Goal: Information Seeking & Learning: Compare options

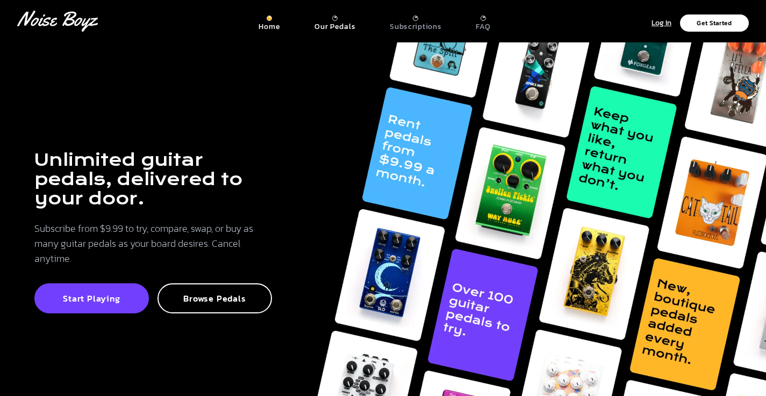
click at [350, 27] on p "Our Pedals" at bounding box center [334, 27] width 41 height 10
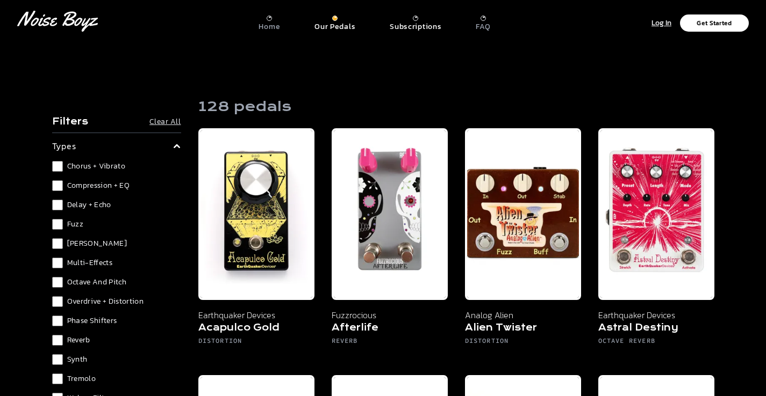
click at [432, 26] on p "Subscriptions" at bounding box center [415, 27] width 52 height 10
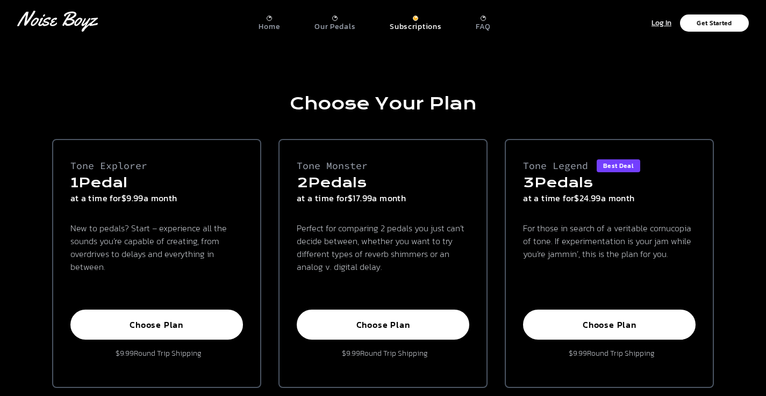
click at [323, 20] on div "Our Pedals" at bounding box center [334, 24] width 41 height 16
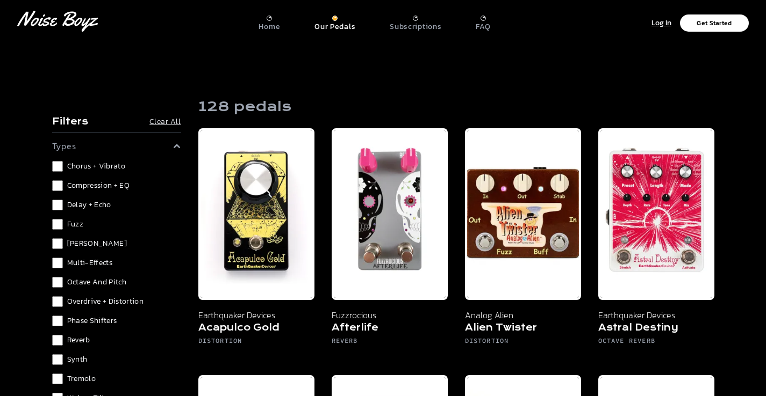
click at [75, 247] on span "[PERSON_NAME]" at bounding box center [97, 244] width 60 height 11
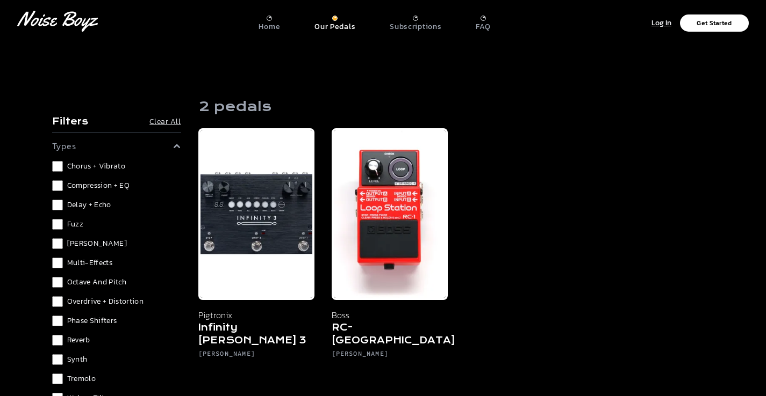
click at [77, 245] on span "[PERSON_NAME]" at bounding box center [97, 244] width 60 height 11
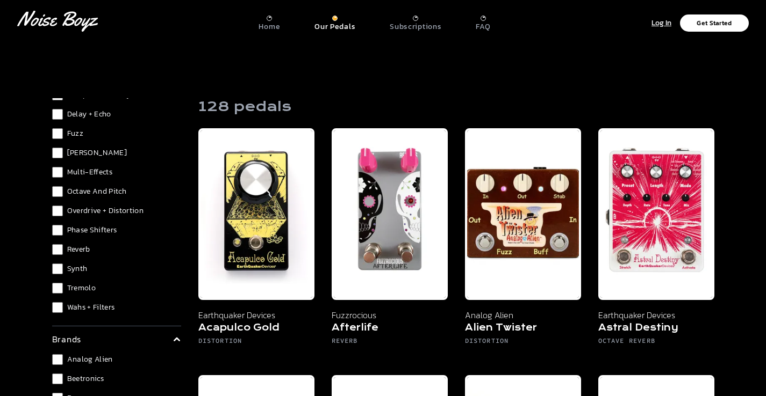
scroll to position [91, 0]
click at [83, 312] on span "Wahs + Filters" at bounding box center [91, 307] width 48 height 11
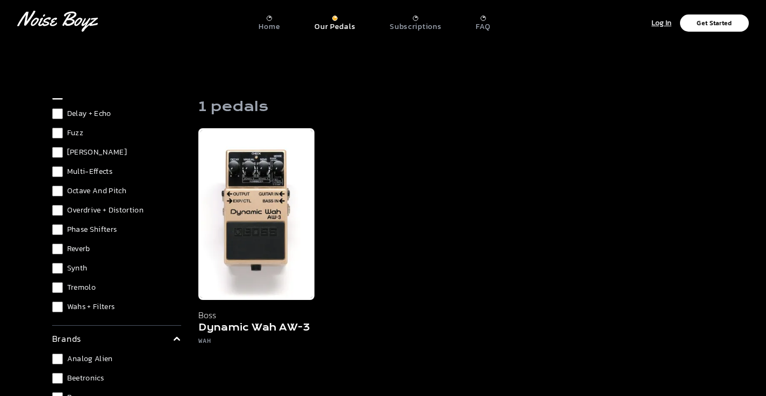
click at [83, 312] on span "Wahs + Filters" at bounding box center [91, 307] width 48 height 11
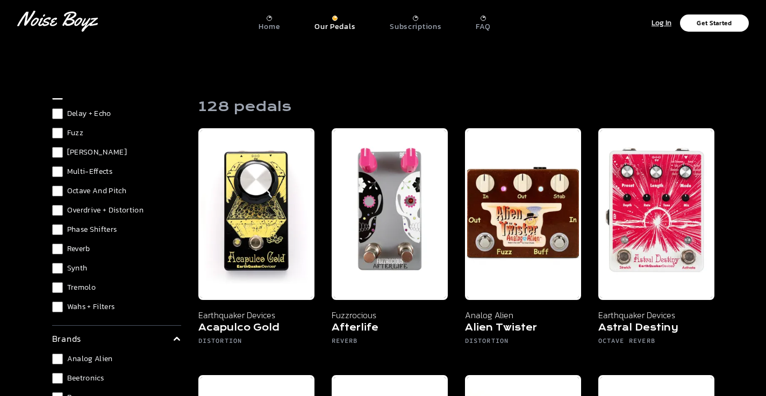
click at [83, 294] on div "Chorus + Vibrato Compression + EQ Delay + Echo Fuzz [PERSON_NAME] Multi-Effects…" at bounding box center [116, 191] width 129 height 243
click at [83, 292] on span "Tremolo" at bounding box center [81, 288] width 28 height 11
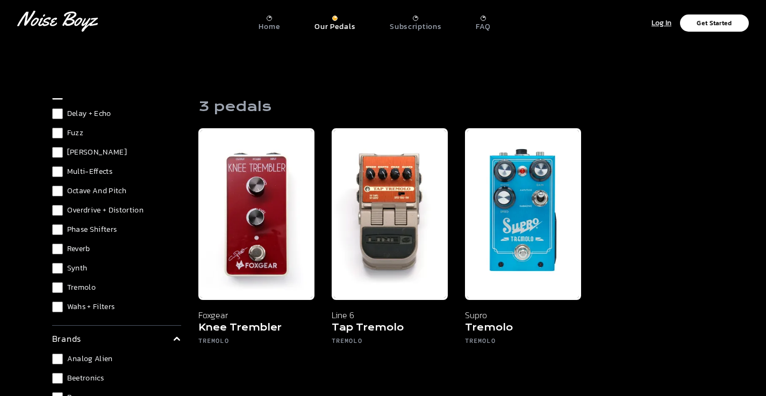
click at [83, 291] on span "Tremolo" at bounding box center [81, 288] width 28 height 11
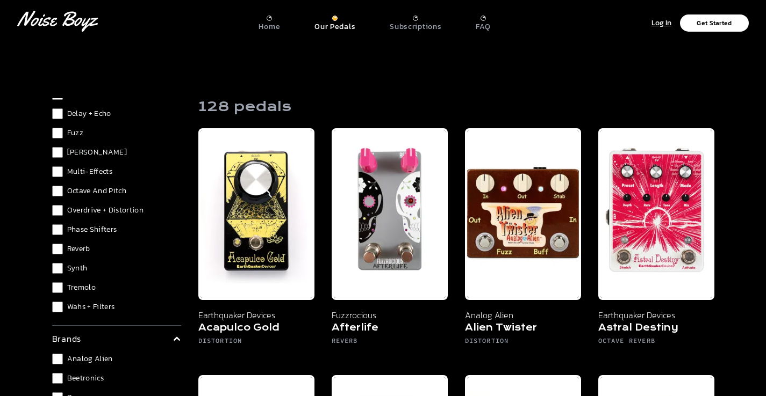
click at [83, 271] on span "Synth" at bounding box center [77, 268] width 20 height 11
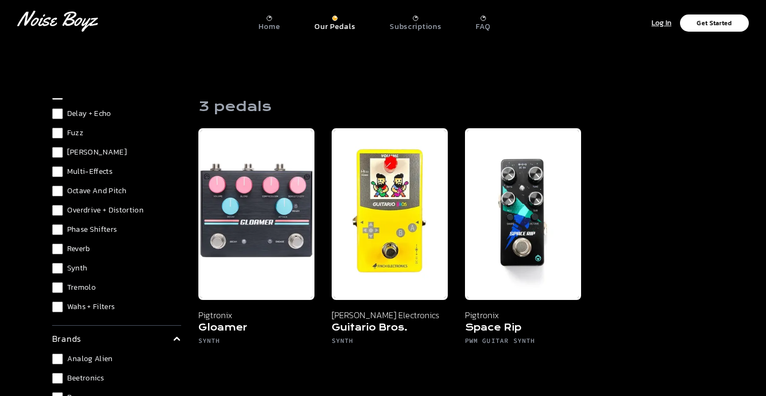
click at [83, 271] on span "Synth" at bounding box center [77, 268] width 20 height 11
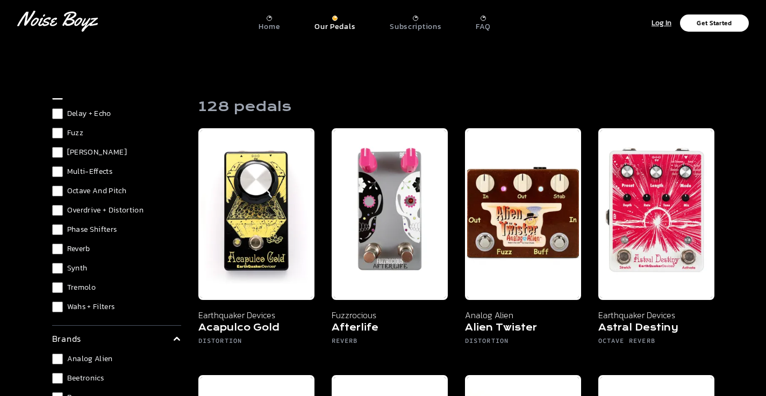
click at [89, 235] on span "Phase Shifters" at bounding box center [92, 230] width 50 height 11
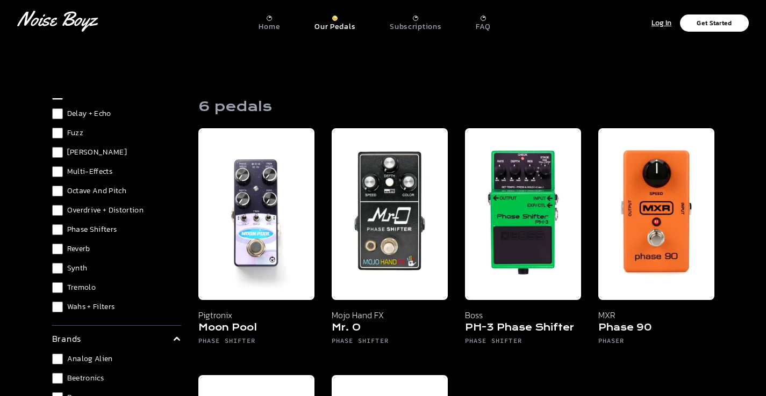
click at [89, 232] on span "Phase Shifters" at bounding box center [92, 230] width 50 height 11
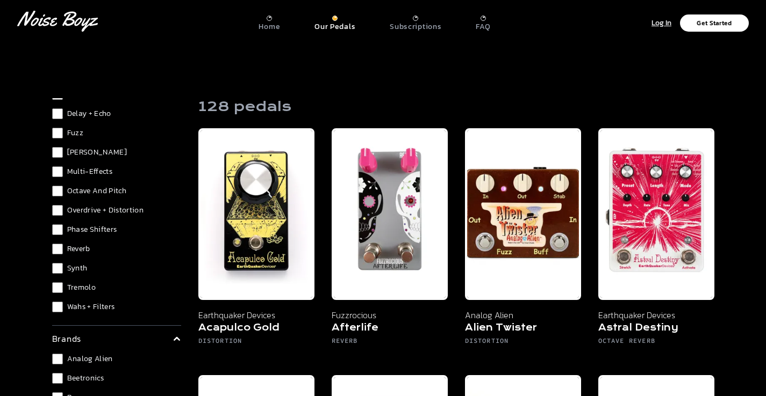
click at [81, 251] on span "Reverb" at bounding box center [78, 249] width 23 height 11
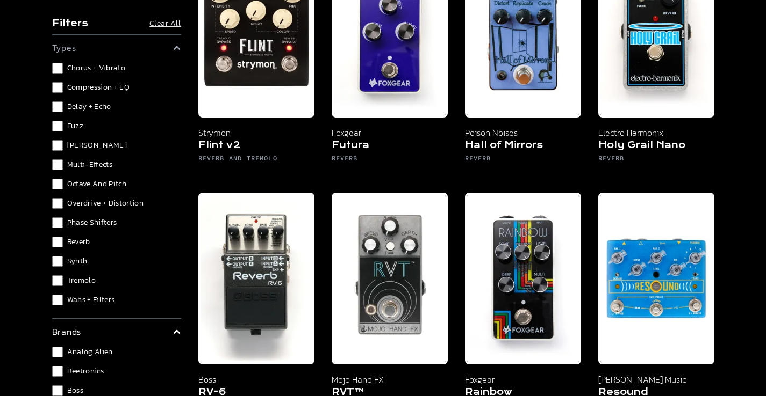
click at [70, 245] on span "Reverb" at bounding box center [78, 242] width 23 height 11
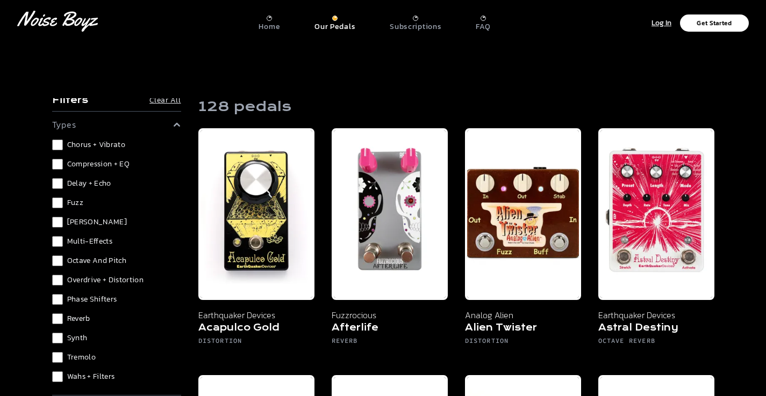
scroll to position [23, 0]
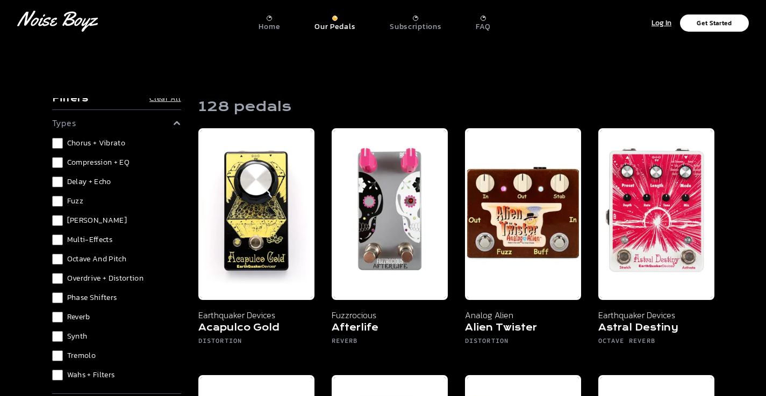
click at [75, 163] on span "Compression + EQ" at bounding box center [98, 162] width 63 height 11
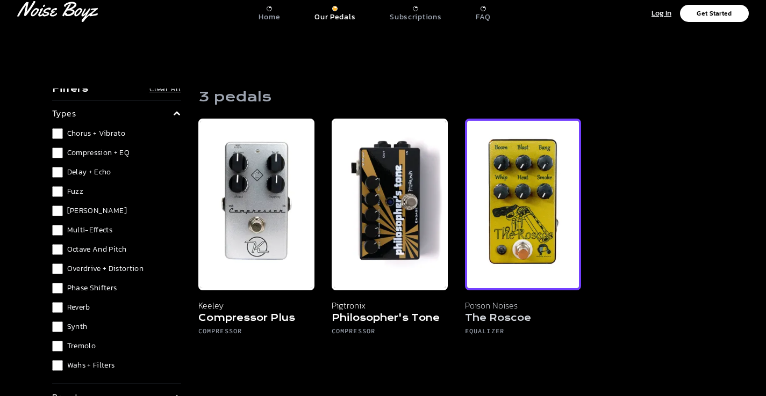
scroll to position [13, 0]
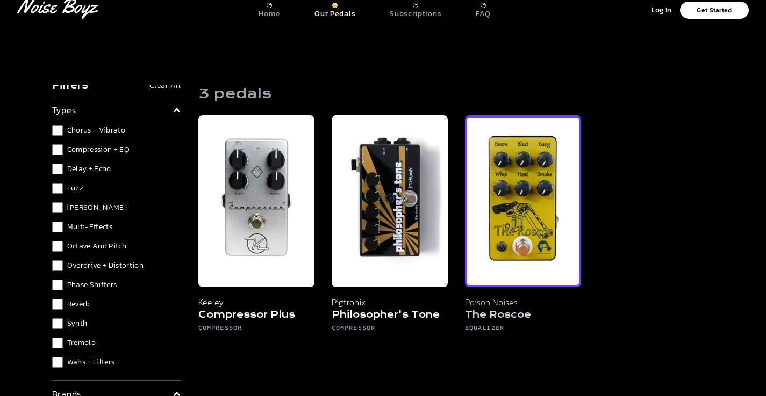
click at [500, 257] on img at bounding box center [523, 202] width 116 height 172
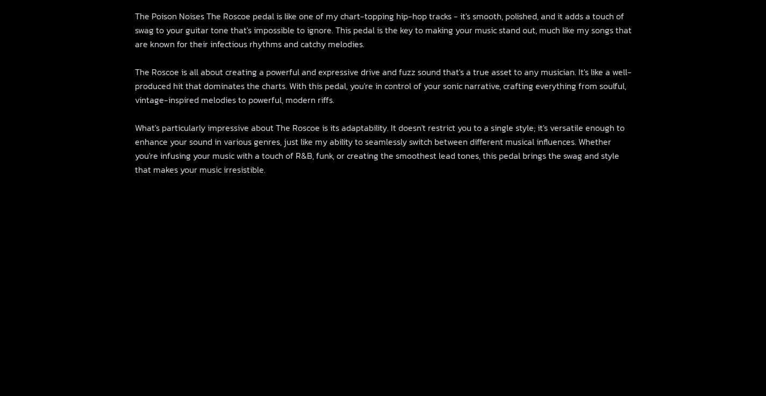
scroll to position [583, 0]
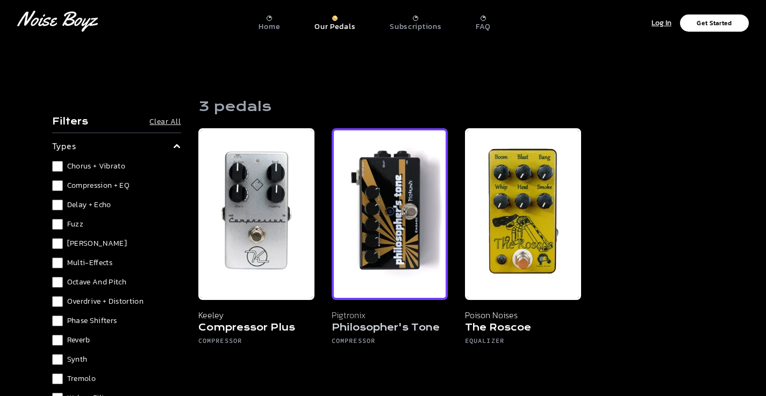
click at [360, 227] on img at bounding box center [389, 214] width 116 height 172
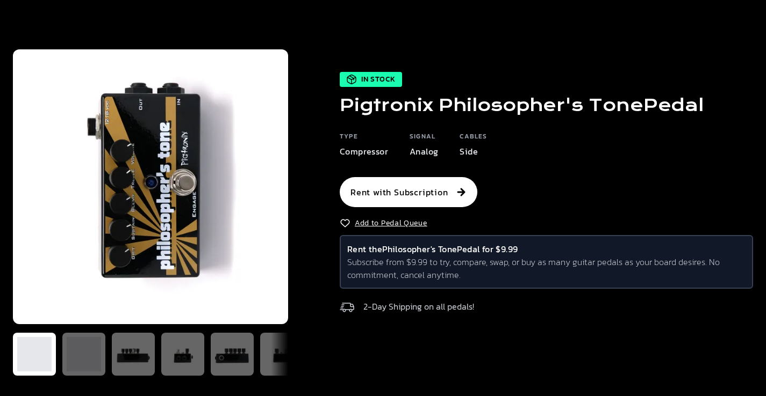
scroll to position [47, 0]
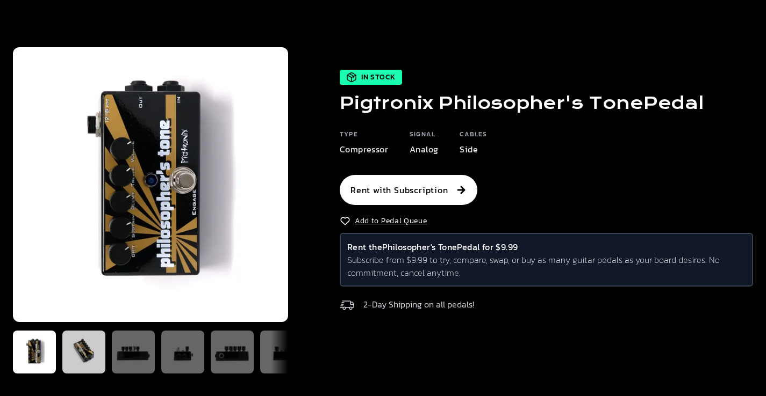
click at [83, 345] on img at bounding box center [84, 352] width 34 height 34
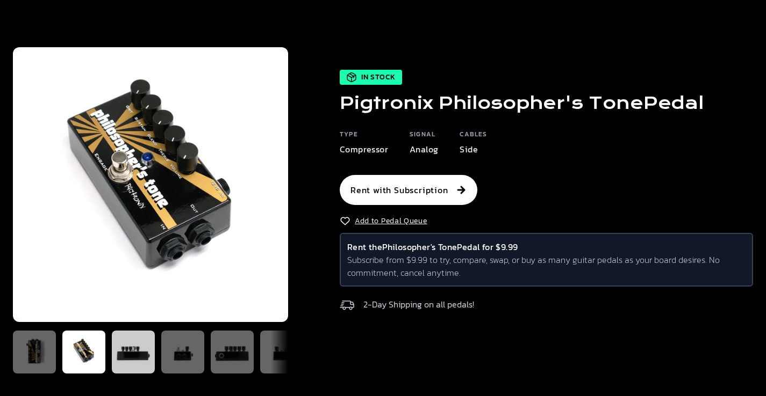
click at [121, 343] on img at bounding box center [133, 352] width 34 height 34
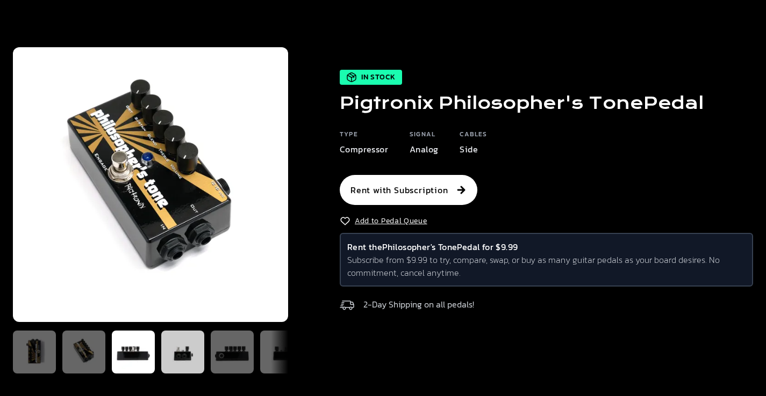
click at [177, 357] on img at bounding box center [182, 352] width 34 height 34
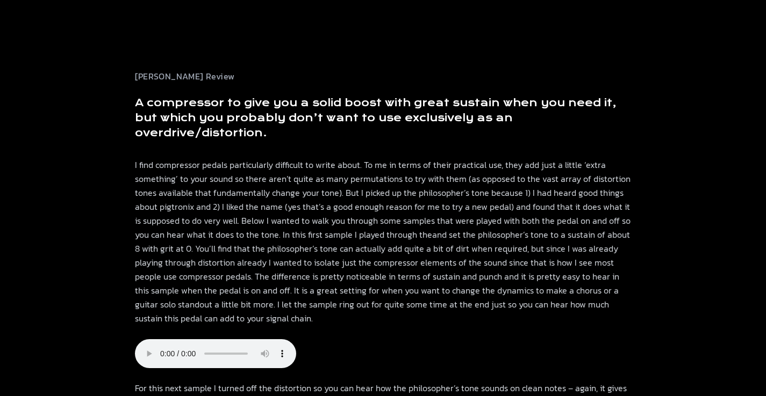
scroll to position [451, 0]
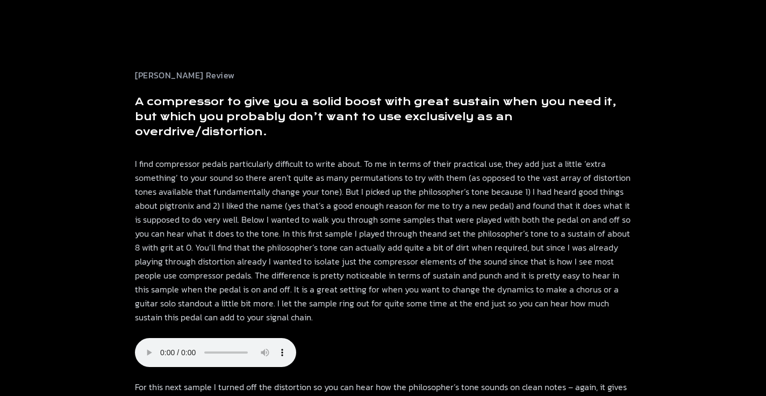
click at [147, 349] on audio at bounding box center [215, 352] width 161 height 29
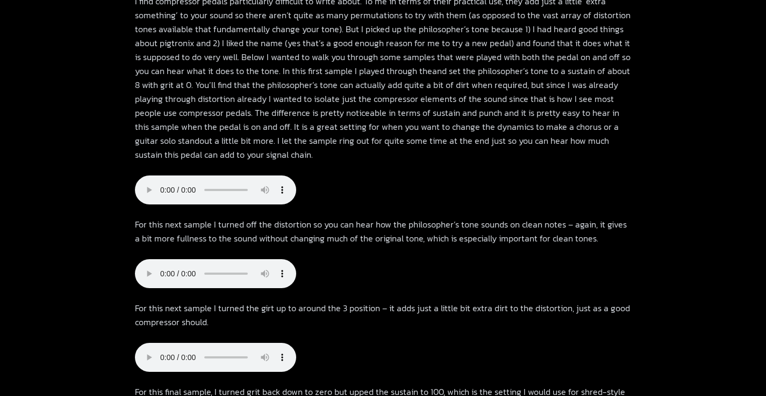
scroll to position [612, 0]
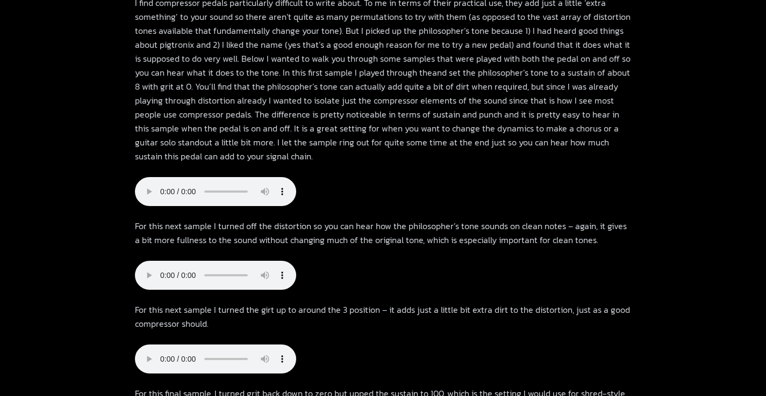
click at [148, 196] on audio at bounding box center [215, 191] width 161 height 29
click at [146, 264] on audio at bounding box center [215, 275] width 161 height 29
click at [148, 264] on audio at bounding box center [215, 275] width 161 height 29
click at [145, 345] on audio at bounding box center [215, 359] width 161 height 29
drag, startPoint x: 207, startPoint y: 335, endPoint x: 131, endPoint y: 341, distance: 76.0
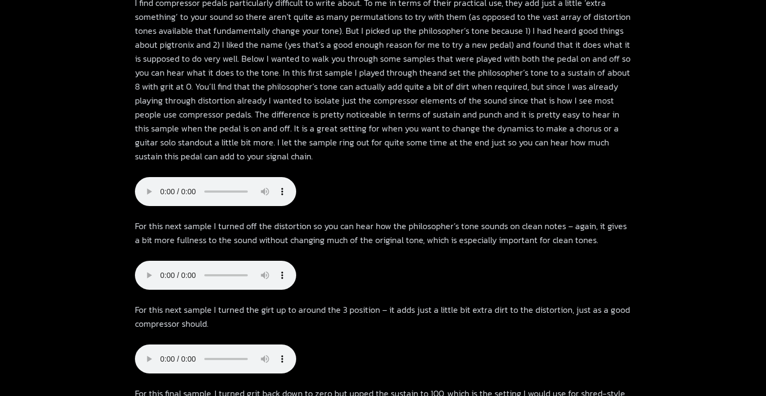
click at [131, 341] on div "[PERSON_NAME] Review A compressor to give you a solid boost with great sustain …" at bounding box center [383, 254] width 688 height 789
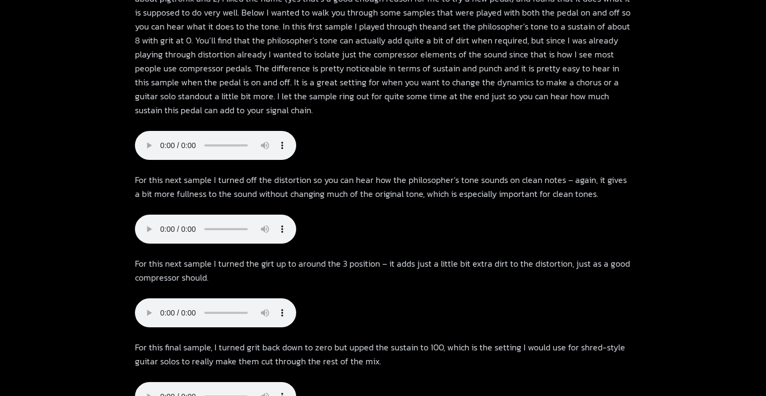
scroll to position [659, 0]
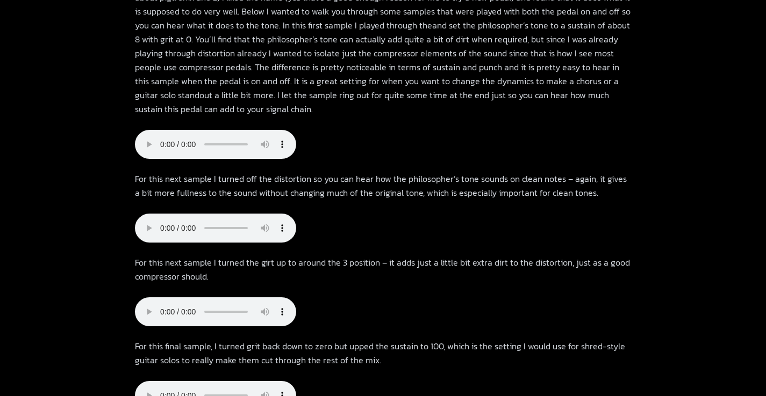
click at [145, 381] on audio at bounding box center [215, 395] width 161 height 29
click at [146, 298] on audio at bounding box center [215, 312] width 161 height 29
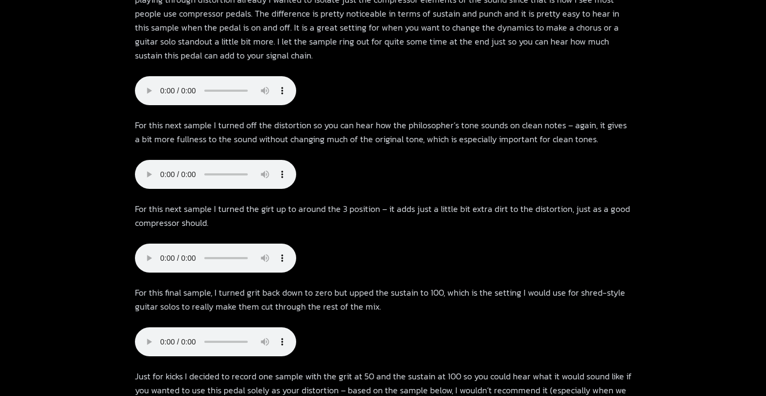
scroll to position [763, 0]
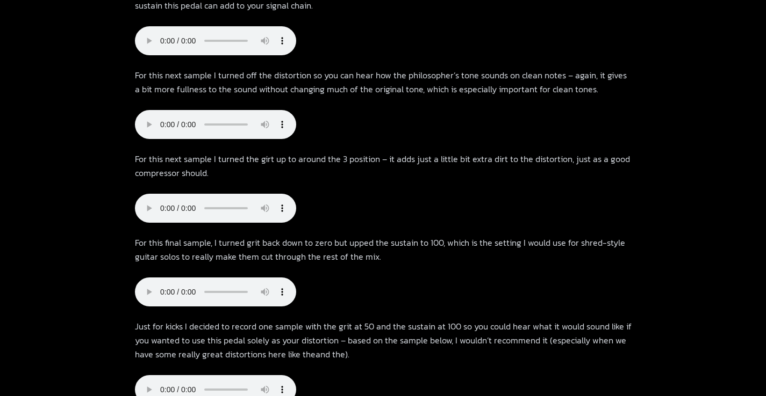
click at [141, 278] on audio at bounding box center [215, 292] width 161 height 29
click at [145, 278] on audio at bounding box center [215, 292] width 161 height 29
click at [144, 376] on audio at bounding box center [215, 390] width 161 height 29
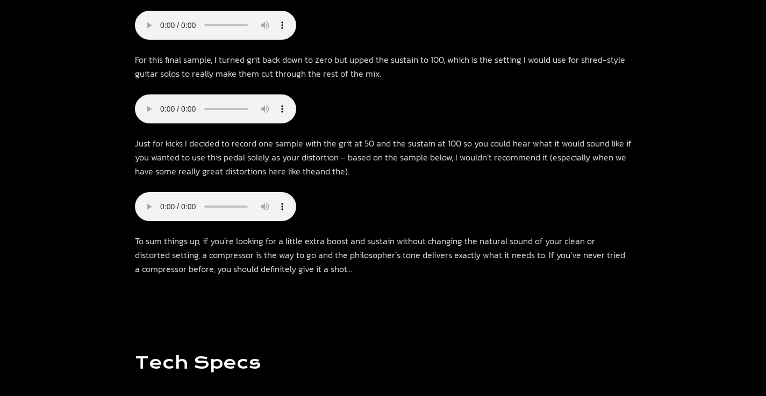
scroll to position [946, 0]
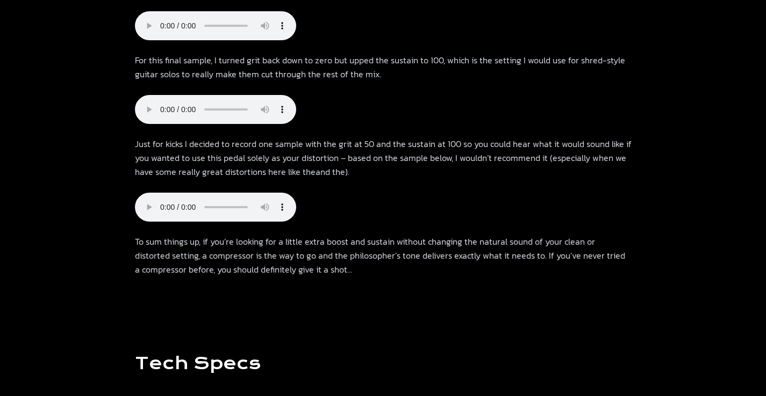
click at [146, 95] on audio at bounding box center [215, 109] width 161 height 29
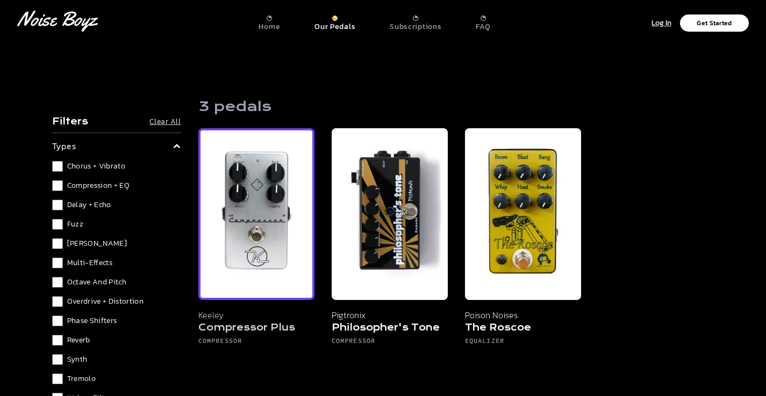
click at [280, 201] on img at bounding box center [256, 214] width 116 height 172
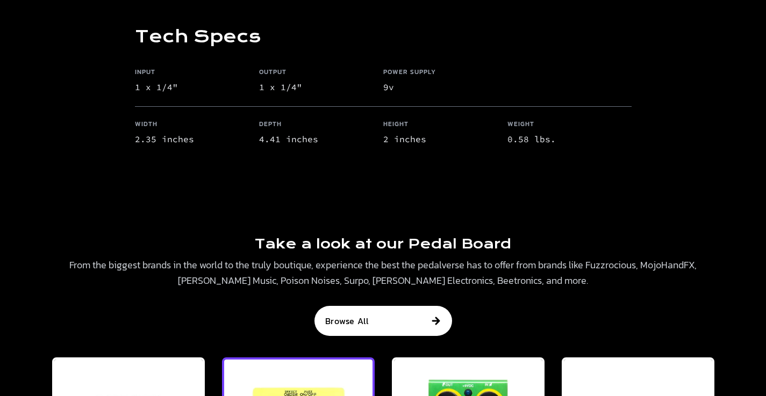
scroll to position [1084, 0]
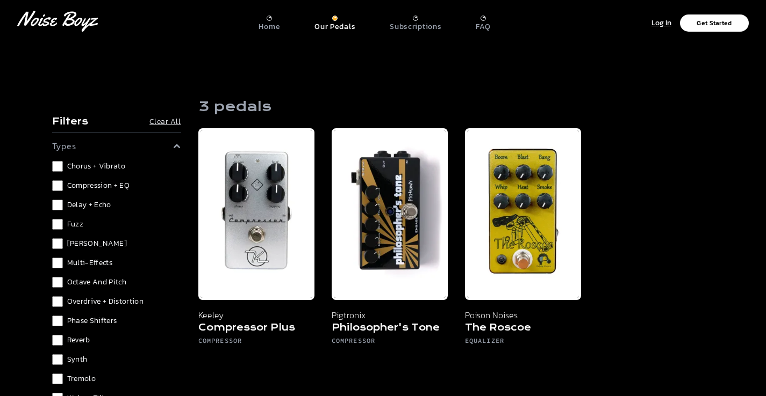
click at [85, 184] on span "Compression + EQ" at bounding box center [98, 186] width 63 height 11
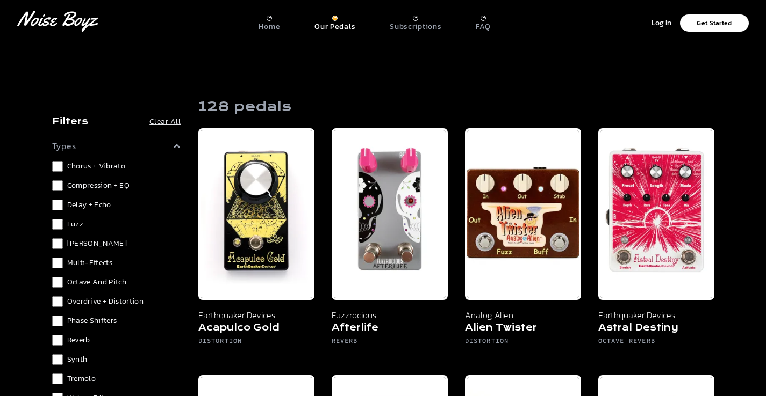
click at [73, 168] on span "Chorus + Vibrato" at bounding box center [96, 166] width 59 height 11
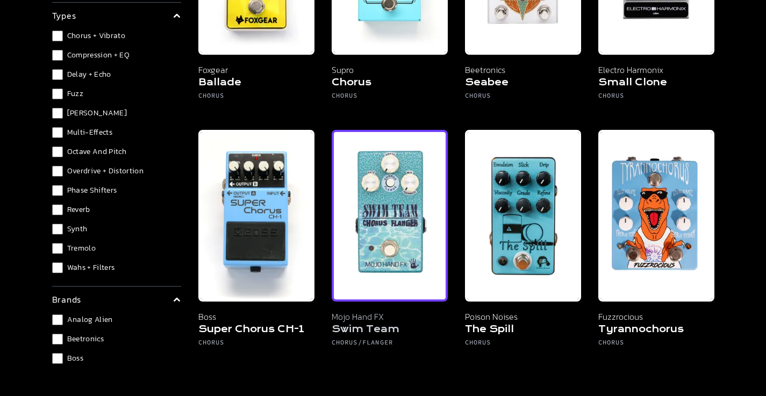
scroll to position [246, 0]
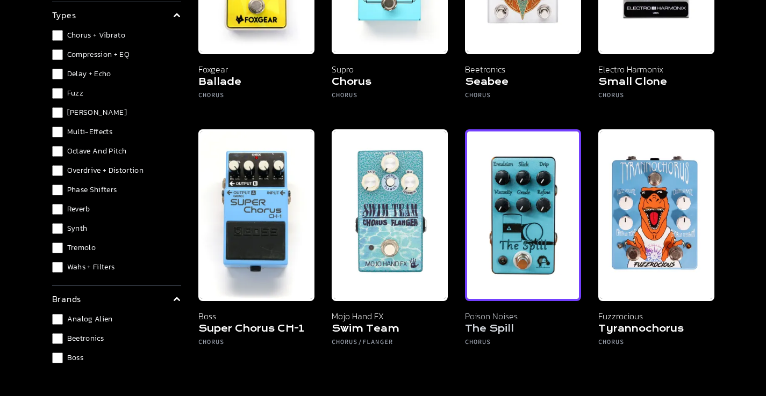
click at [509, 262] on img at bounding box center [523, 215] width 116 height 172
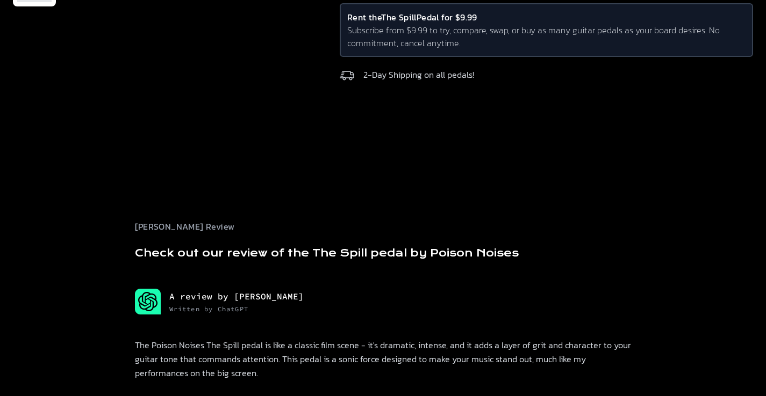
scroll to position [180, 0]
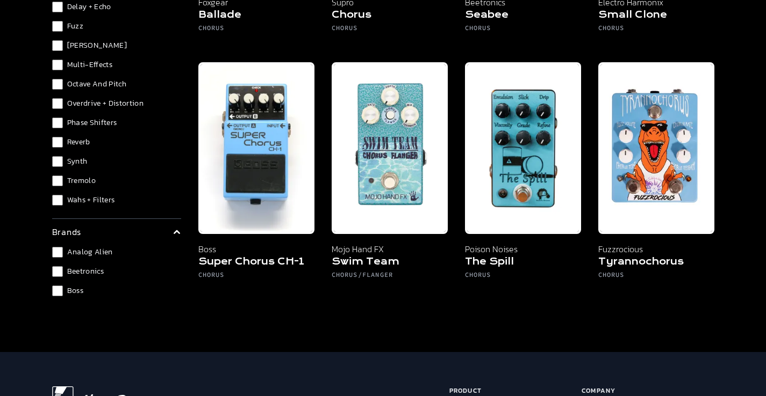
scroll to position [263, 0]
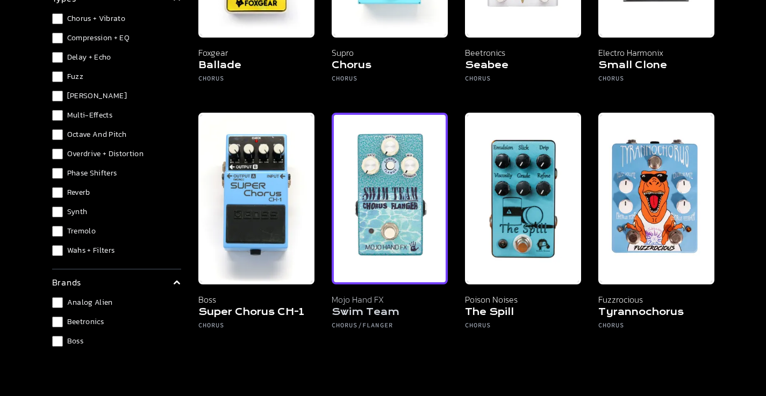
click at [402, 249] on img at bounding box center [389, 199] width 116 height 172
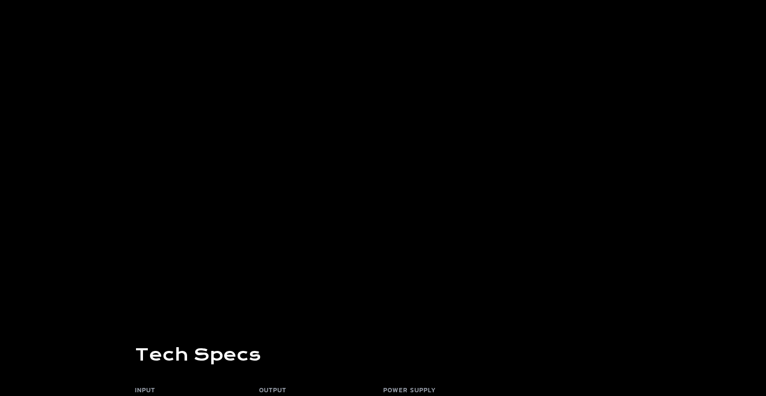
scroll to position [805, 0]
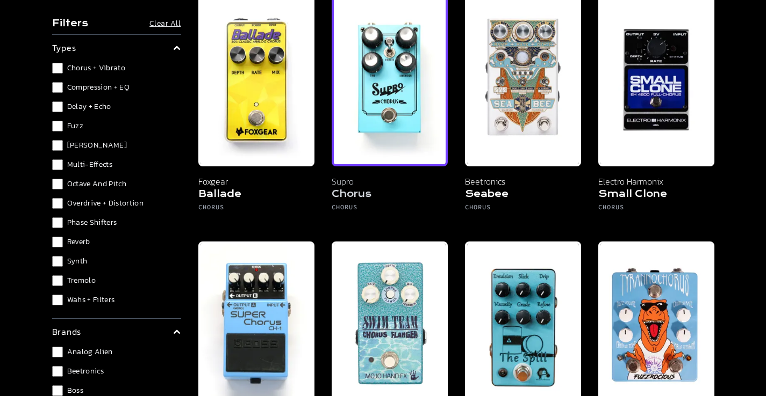
scroll to position [132, 0]
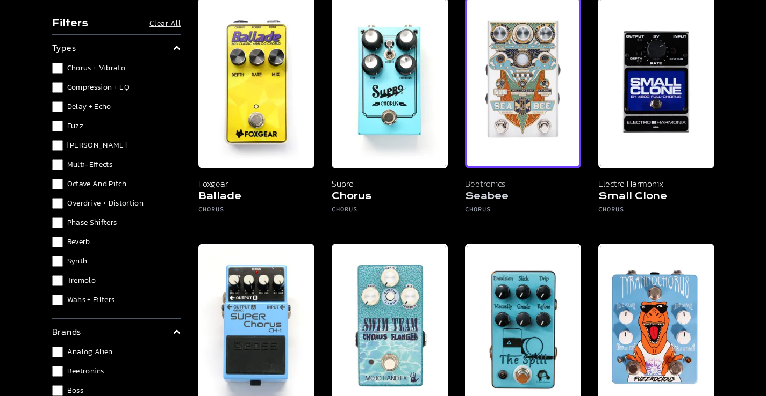
click at [514, 120] on img at bounding box center [523, 83] width 116 height 172
